Goal: Task Accomplishment & Management: Use online tool/utility

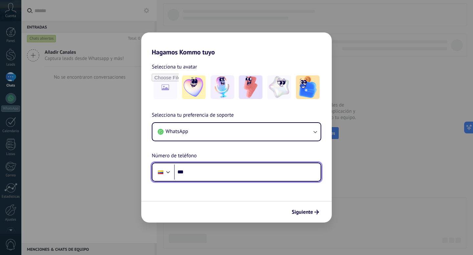
click at [196, 171] on input "***" at bounding box center [247, 172] width 146 height 15
type input "**********"
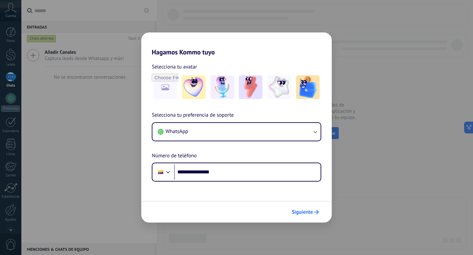
click at [305, 213] on span "Siguiente" at bounding box center [302, 212] width 21 height 5
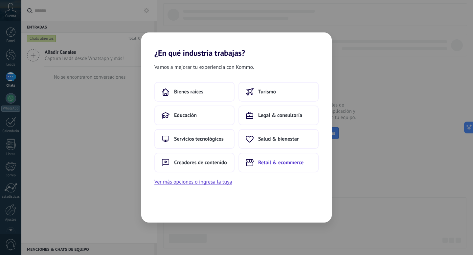
click at [261, 166] on button "Retail & ecommerce" at bounding box center [278, 163] width 80 height 20
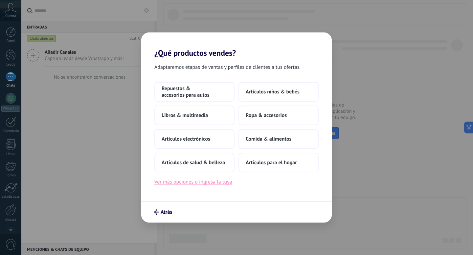
click at [222, 185] on button "Ver más opciones o ingresa la tuya" at bounding box center [193, 182] width 78 height 9
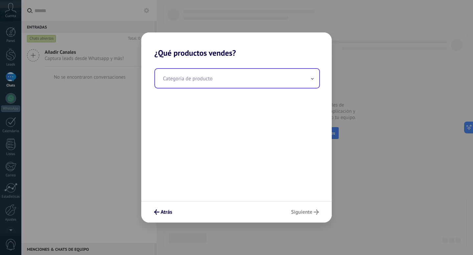
click at [234, 78] on input "text" at bounding box center [237, 78] width 164 height 19
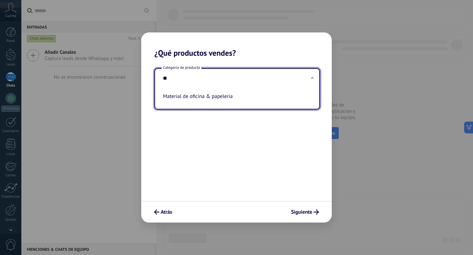
type input "*"
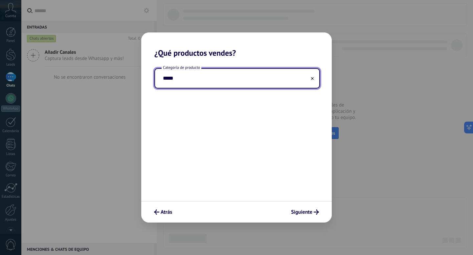
type input "*****"
click at [160, 206] on div "Atrás Siguiente" at bounding box center [236, 212] width 190 height 22
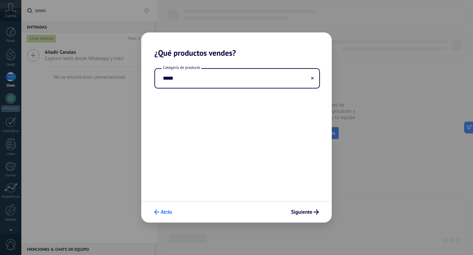
click at [162, 213] on span "Atrás" at bounding box center [166, 212] width 11 height 5
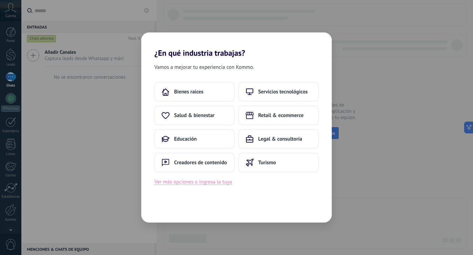
click at [189, 184] on button "Ver más opciones o ingresa la tuya" at bounding box center [193, 182] width 78 height 9
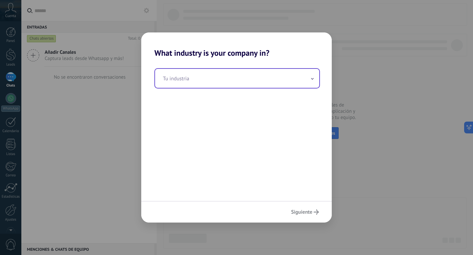
click at [201, 72] on input "text" at bounding box center [237, 78] width 164 height 19
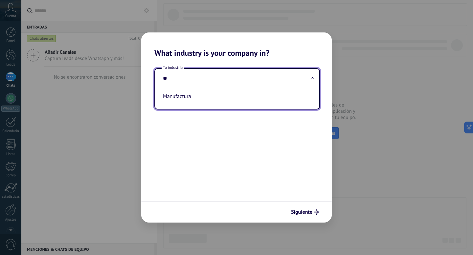
type input "*"
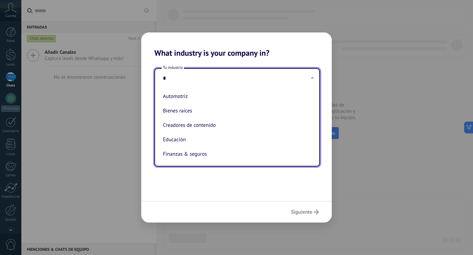
type input "*"
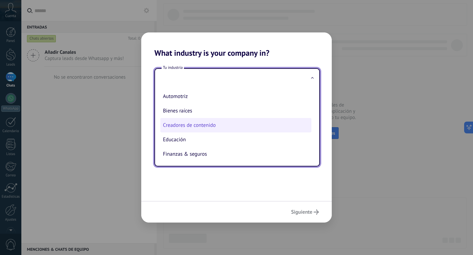
click at [202, 127] on li "Creadores de contenido" at bounding box center [235, 125] width 151 height 14
type input "**********"
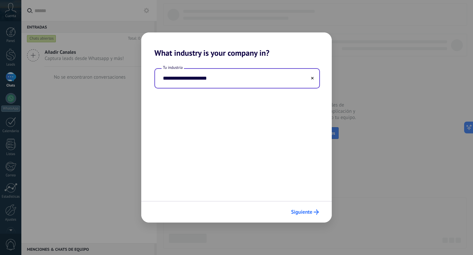
click at [303, 210] on span "Siguiente" at bounding box center [301, 212] width 21 height 5
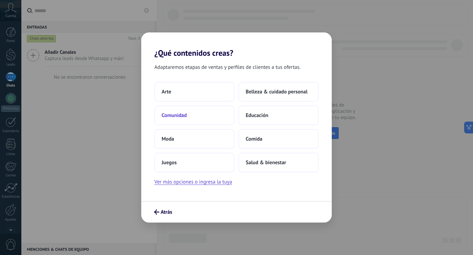
click at [198, 117] on button "Comunidad" at bounding box center [194, 116] width 80 height 20
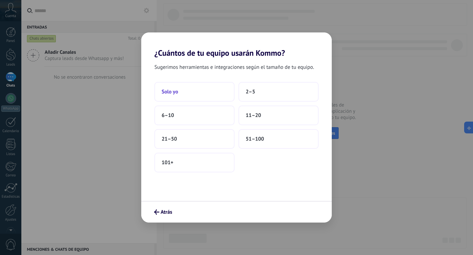
click at [215, 92] on button "Solo yo" at bounding box center [194, 92] width 80 height 20
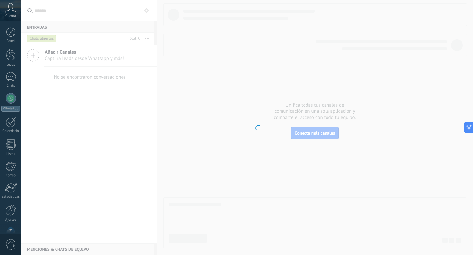
scroll to position [18, 0]
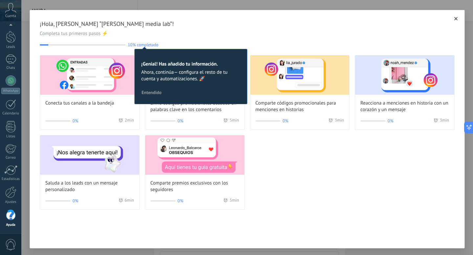
click at [152, 93] on span "Entendido" at bounding box center [152, 92] width 20 height 5
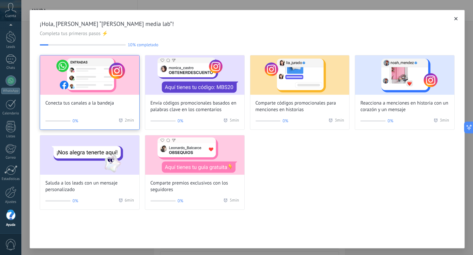
click at [121, 103] on div "Conecta tus canales a la bandeja" at bounding box center [89, 80] width 99 height 51
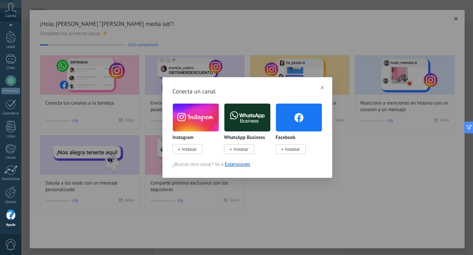
click at [195, 154] on span "Instalar" at bounding box center [187, 149] width 30 height 10
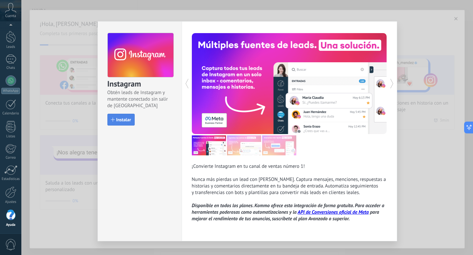
click at [123, 118] on span "Instalar" at bounding box center [123, 120] width 15 height 5
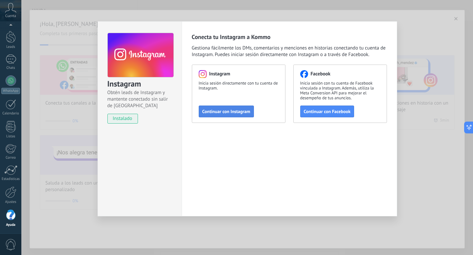
click at [233, 114] on span "Continuar con Instagram" at bounding box center [226, 111] width 48 height 5
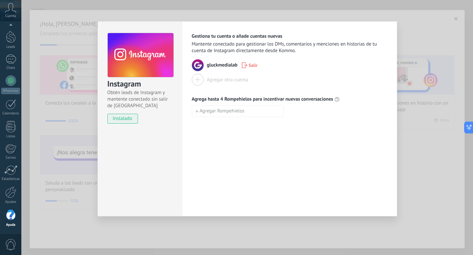
click at [197, 82] on div at bounding box center [198, 80] width 12 height 12
click at [222, 114] on span "Agregar Rompehielos" at bounding box center [222, 111] width 45 height 5
click at [221, 127] on span "Agregar Rompehielos" at bounding box center [222, 125] width 45 height 5
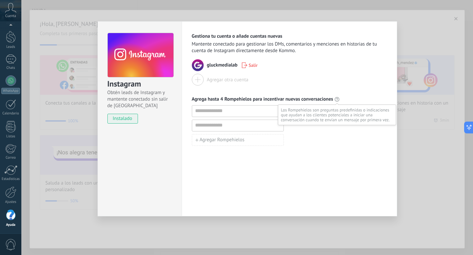
click at [338, 97] on use at bounding box center [337, 99] width 5 height 5
click at [234, 111] on input at bounding box center [237, 111] width 91 height 11
paste input "**********"
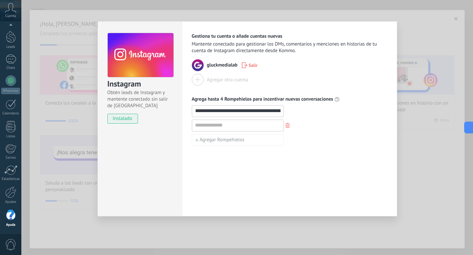
scroll to position [0, 87]
click at [322, 128] on div at bounding box center [289, 126] width 195 height 12
click at [265, 114] on input "**********" at bounding box center [237, 111] width 91 height 11
click at [274, 113] on input "**********" at bounding box center [237, 111] width 91 height 11
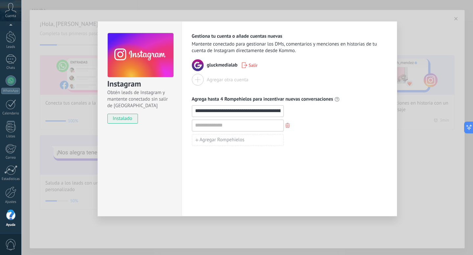
click at [273, 113] on input "**********" at bounding box center [237, 111] width 91 height 11
type input "**********"
click at [328, 113] on div "**********" at bounding box center [289, 111] width 195 height 12
click at [403, 147] on div "**********" at bounding box center [247, 127] width 452 height 255
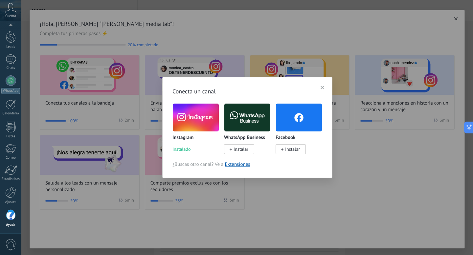
click at [288, 149] on span "Instalar" at bounding box center [292, 149] width 15 height 6
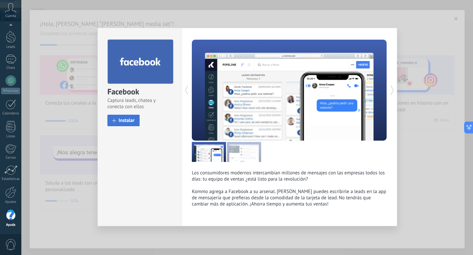
click at [132, 124] on button "Instalar" at bounding box center [123, 120] width 32 height 11
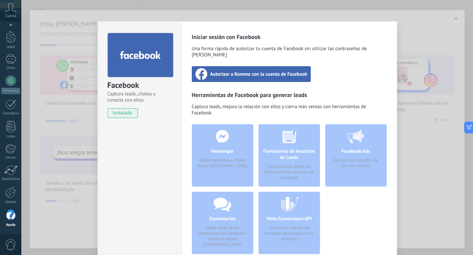
click at [232, 71] on span "Autorizar a Kommo con la cuenta de Facebook" at bounding box center [258, 74] width 97 height 7
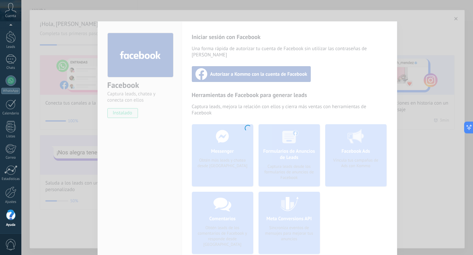
click at [290, 19] on div at bounding box center [247, 127] width 452 height 255
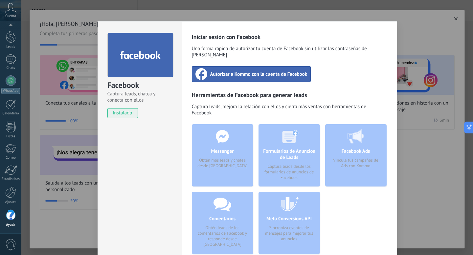
click at [358, 143] on div "Facebook Ads Vincula tus campañas de Ads con Kommo" at bounding box center [355, 155] width 61 height 62
click at [350, 143] on div "Facebook Ads Vincula tus campañas de Ads con Kommo" at bounding box center [355, 155] width 61 height 62
click at [277, 71] on span "Autorizar a Kommo con la cuenta de Facebook" at bounding box center [258, 74] width 97 height 7
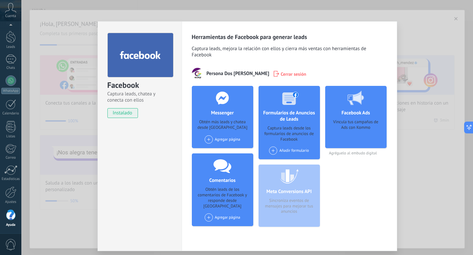
click at [208, 141] on span at bounding box center [209, 140] width 8 height 8
click at [221, 152] on div "[PERSON_NAME] Media Lab" at bounding box center [234, 152] width 61 height 14
click at [206, 141] on span at bounding box center [209, 140] width 8 height 8
click at [219, 152] on div "Messenger Obtén más leads y chatea desde Kommo Agregar página [PERSON_NAME] Med…" at bounding box center [222, 159] width 61 height 146
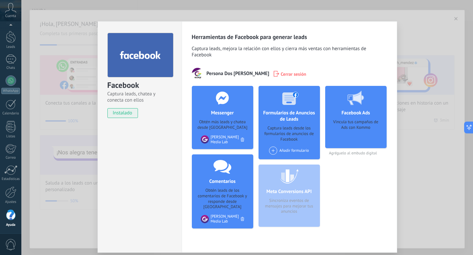
click at [274, 150] on span at bounding box center [273, 151] width 8 height 8
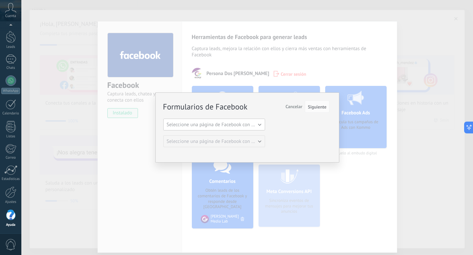
click at [246, 122] on span "Seleccione una página de Facebook con formas" at bounding box center [215, 125] width 99 height 6
click at [227, 136] on span "[PERSON_NAME] Media Lab" at bounding box center [210, 136] width 103 height 6
click at [226, 142] on span "Seleccione una página de Facebook con formas" at bounding box center [215, 142] width 99 height 6
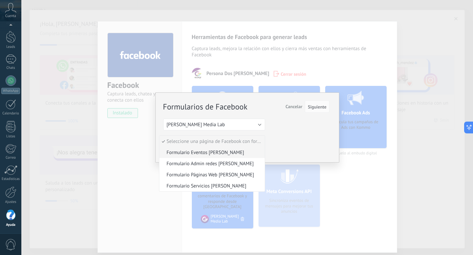
click at [212, 156] on span "Formulario Eventos [PERSON_NAME]" at bounding box center [210, 153] width 103 height 6
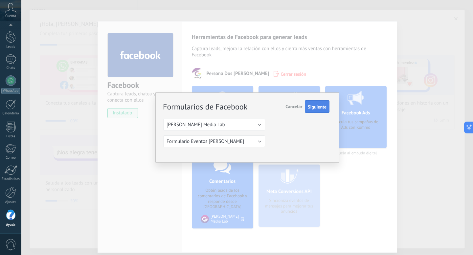
click at [318, 108] on span "Siguiente" at bounding box center [317, 107] width 19 height 5
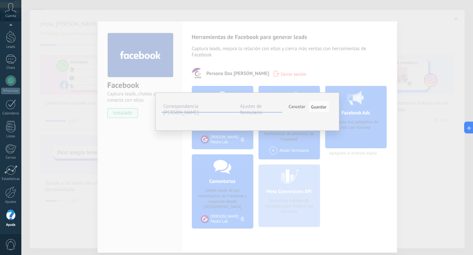
click at [0, 0] on span "Seleccionar campo" at bounding box center [0, 0] width 0 height 0
click at [294, 104] on span "Cancelar" at bounding box center [297, 107] width 17 height 6
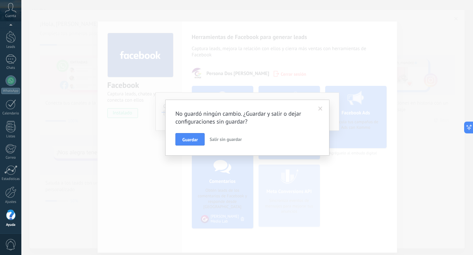
click at [211, 143] on button "Salir sin guardar" at bounding box center [225, 139] width 37 height 12
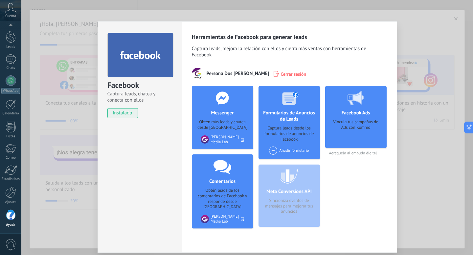
click at [442, 168] on div "Facebook Captura leads, chatea y conecta con ellos instalado Desinstalar Herram…" at bounding box center [247, 127] width 452 height 255
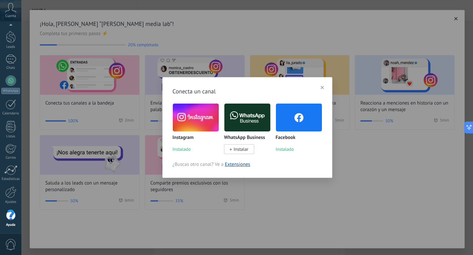
click at [243, 150] on span "Instalar" at bounding box center [240, 149] width 15 height 6
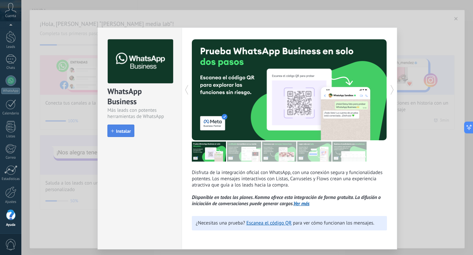
click at [122, 132] on span "Instalar" at bounding box center [123, 131] width 15 height 5
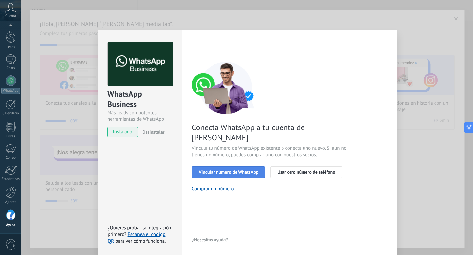
click at [254, 170] on span "Vincular número de WhatsApp" at bounding box center [228, 172] width 59 height 5
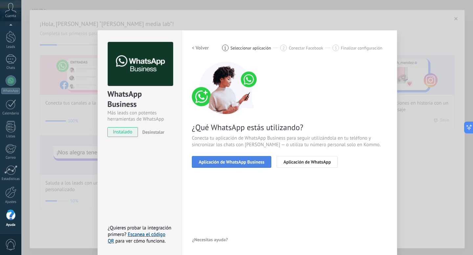
click at [253, 164] on span "Aplicación de WhatsApp Business" at bounding box center [232, 162] width 66 height 5
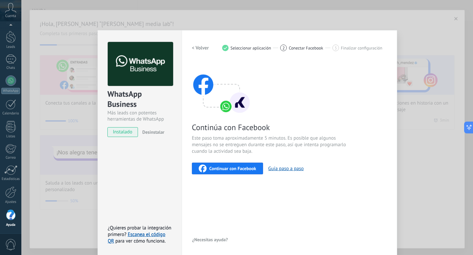
drag, startPoint x: 245, startPoint y: 170, endPoint x: 249, endPoint y: 185, distance: 15.6
click at [249, 185] on div "< Volver 1 Seleccionar aplicación 2 Conectar Facebook 3 Finalizar configuración…" at bounding box center [289, 143] width 195 height 203
click at [257, 169] on button "Continuar con Facebook" at bounding box center [227, 169] width 71 height 12
click at [274, 166] on button "Guía paso a paso" at bounding box center [285, 169] width 35 height 6
click at [380, 24] on div "WhatsApp Business Más leads con potentes herramientas de WhatsApp instalado Des…" at bounding box center [247, 127] width 452 height 255
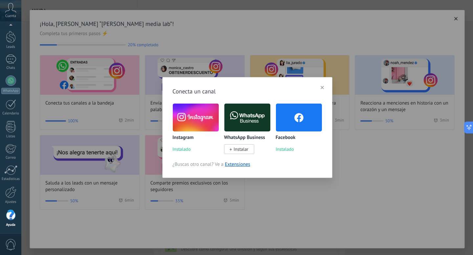
click at [243, 147] on span "Instalar" at bounding box center [240, 149] width 15 height 6
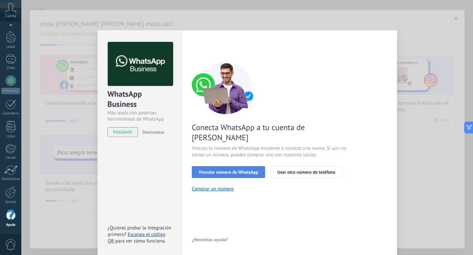
click at [243, 170] on span "Vincular número de WhatsApp" at bounding box center [228, 172] width 59 height 5
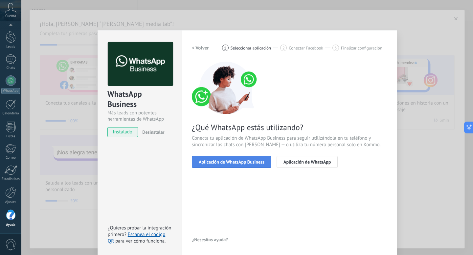
click at [238, 163] on span "Aplicación de WhatsApp Business" at bounding box center [232, 162] width 66 height 5
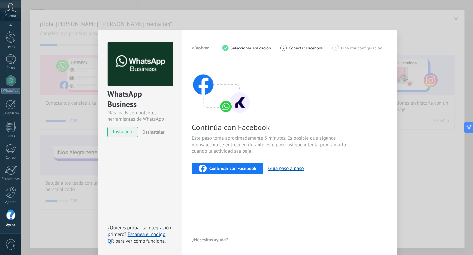
click at [238, 163] on button "Continuar con Facebook" at bounding box center [227, 169] width 71 height 12
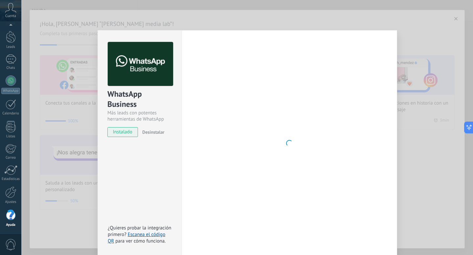
click at [165, 207] on div "WhatsApp Business Más leads con potentes herramientas de WhatsApp instalado Des…" at bounding box center [140, 143] width 84 height 227
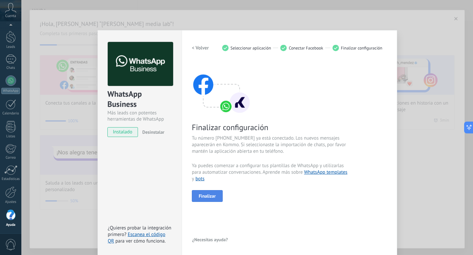
click at [204, 195] on span "Finalizar" at bounding box center [207, 196] width 17 height 5
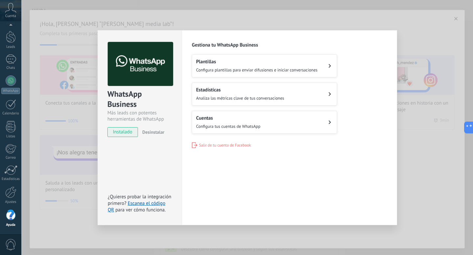
click at [264, 120] on button "Cuentas Configura tus cuentas de WhatsApp" at bounding box center [264, 122] width 145 height 23
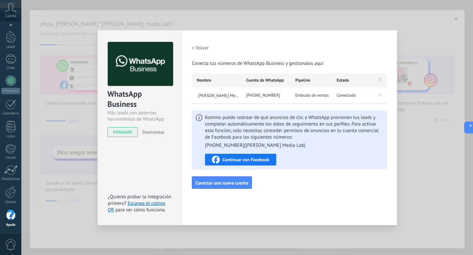
click at [195, 49] on h2 "< Volver" at bounding box center [200, 48] width 17 height 6
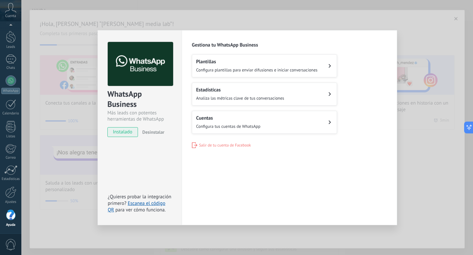
click at [233, 94] on div "Estadísticas Analiza las métricas clave de tus conversaciones" at bounding box center [240, 94] width 88 height 14
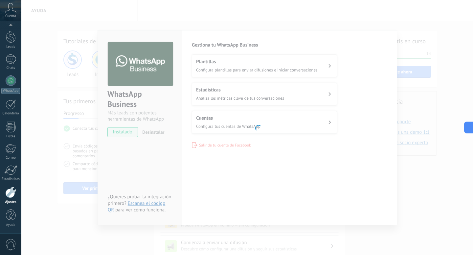
click at [240, 39] on body ".abccls-1,.abccls-2{fill-rule:evenodd}.abccls-2{fill:#fff} .abfcls-1{fill:none}…" at bounding box center [236, 127] width 473 height 255
click at [403, 60] on body ".abccls-1,.abccls-2{fill-rule:evenodd}.abccls-2{fill:#fff} .abfcls-1{fill:none}…" at bounding box center [236, 127] width 473 height 255
click at [449, 116] on body ".abccls-1,.abccls-2{fill-rule:evenodd}.abccls-2{fill:#fff} .abfcls-1{fill:none}…" at bounding box center [236, 127] width 473 height 255
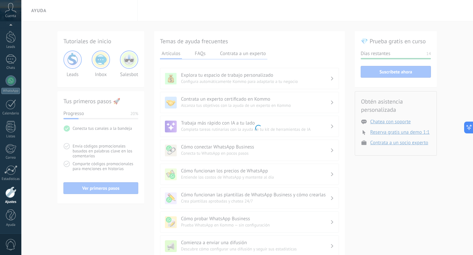
click at [361, 190] on body ".abccls-1,.abccls-2{fill-rule:evenodd}.abccls-2{fill:#fff} .abfcls-1{fill:none}…" at bounding box center [236, 127] width 473 height 255
click at [302, 47] on body ".abccls-1,.abccls-2{fill-rule:evenodd}.abccls-2{fill:#fff} .abfcls-1{fill:none}…" at bounding box center [236, 127] width 473 height 255
click at [241, 53] on body ".abccls-1,.abccls-2{fill-rule:evenodd}.abccls-2{fill:#fff} .abfcls-1{fill:none}…" at bounding box center [236, 127] width 473 height 255
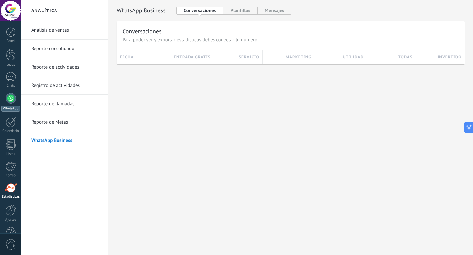
click at [16, 102] on link "WhatsApp" at bounding box center [10, 102] width 21 height 19
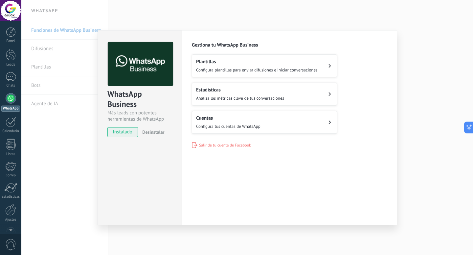
click at [419, 145] on div "WhatsApp Business Más leads con potentes herramientas de WhatsApp instalado Des…" at bounding box center [247, 127] width 452 height 255
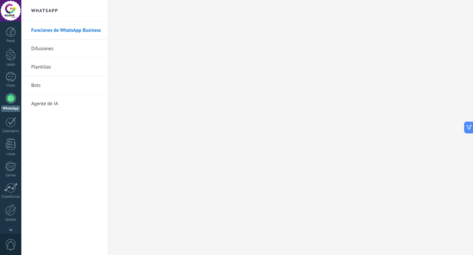
click at [59, 50] on link "Difusiones" at bounding box center [66, 49] width 70 height 18
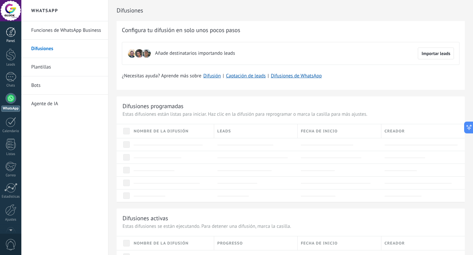
click at [8, 33] on div at bounding box center [11, 32] width 10 height 10
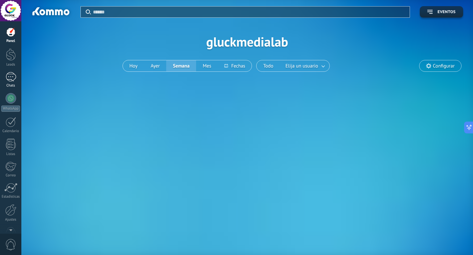
click at [12, 83] on link "Chats" at bounding box center [10, 80] width 21 height 16
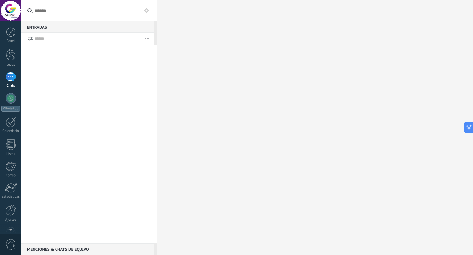
click at [143, 12] on button at bounding box center [147, 11] width 8 height 8
click at [144, 11] on use at bounding box center [146, 10] width 5 height 5
click at [34, 39] on form "Enciende el sonido Acciones múltiples Ordenar Más recientes Larga espera Destac…" at bounding box center [87, 39] width 133 height 12
click at [30, 39] on icon at bounding box center [30, 39] width 6 height 4
click at [11, 126] on div at bounding box center [11, 122] width 11 height 10
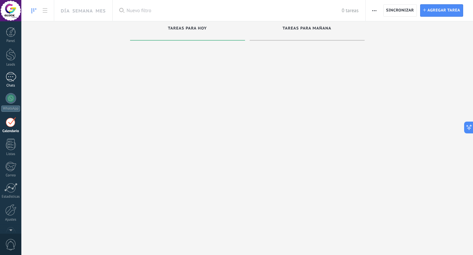
click at [13, 73] on div at bounding box center [11, 77] width 11 height 10
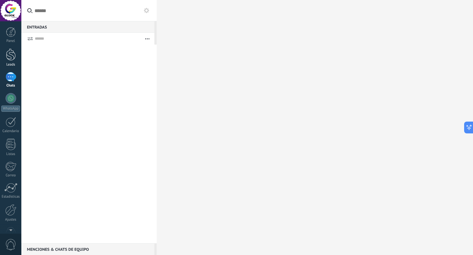
click at [11, 59] on div at bounding box center [11, 55] width 10 height 12
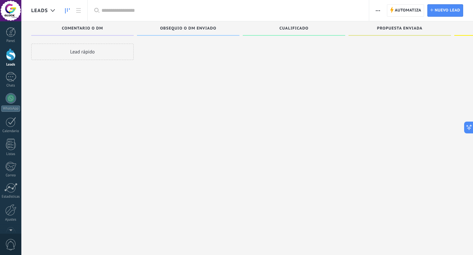
click at [151, 94] on div at bounding box center [188, 129] width 102 height 170
click at [11, 37] on link "Panel" at bounding box center [10, 35] width 21 height 16
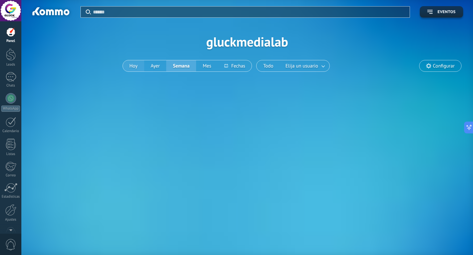
click at [141, 67] on button "Hoy" at bounding box center [133, 65] width 21 height 11
click at [136, 67] on button "Hoy" at bounding box center [133, 65] width 21 height 11
click at [12, 102] on div at bounding box center [11, 98] width 11 height 11
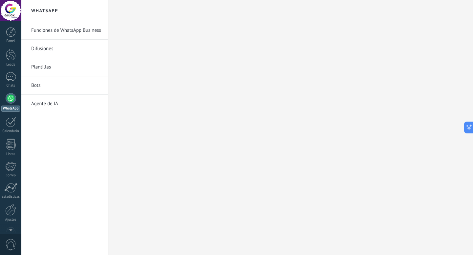
click at [51, 106] on link "Agente de IA" at bounding box center [66, 104] width 70 height 18
click at [45, 104] on link "Agente de IA" at bounding box center [66, 104] width 70 height 18
click at [95, 239] on span "¡Programa una demo con un experto!" at bounding box center [70, 241] width 53 height 6
click at [10, 7] on div at bounding box center [10, 10] width 21 height 21
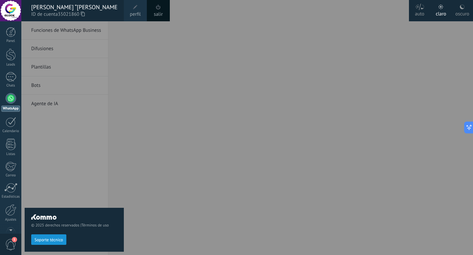
click at [85, 16] on span "35021860" at bounding box center [71, 14] width 27 height 7
click at [85, 16] on icon at bounding box center [83, 13] width 4 height 5
click at [346, 36] on div at bounding box center [257, 127] width 473 height 255
